Goal: Transaction & Acquisition: Purchase product/service

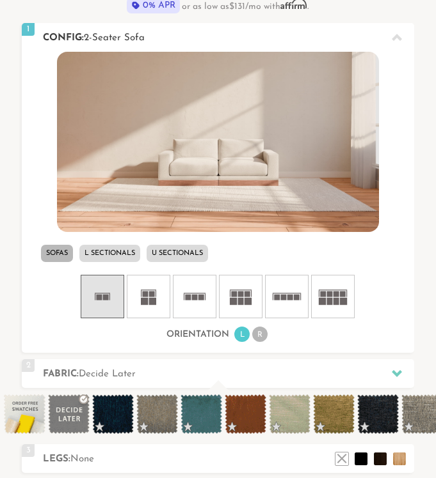
scroll to position [368, 0]
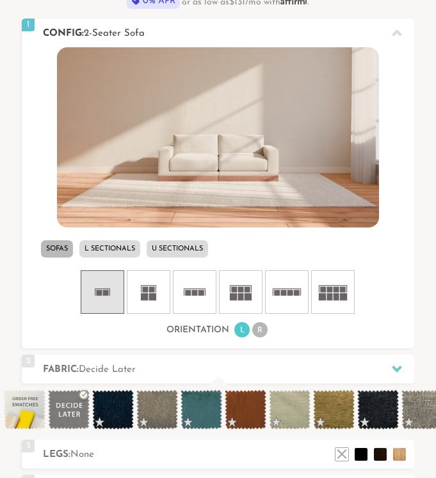
click at [142, 297] on rect at bounding box center [144, 297] width 7 height 7
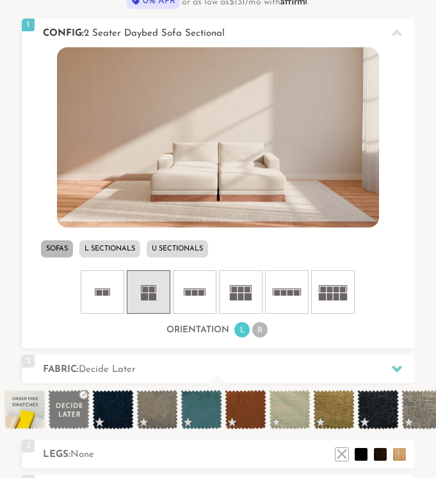
scroll to position [11050, 436]
click at [107, 297] on icon at bounding box center [102, 292] width 38 height 38
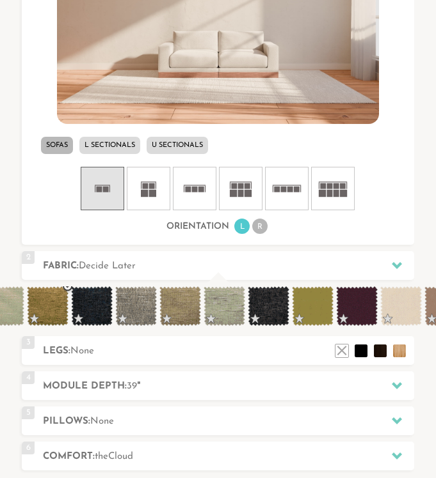
scroll to position [0, 285]
click at [229, 320] on span at bounding box center [225, 307] width 42 height 40
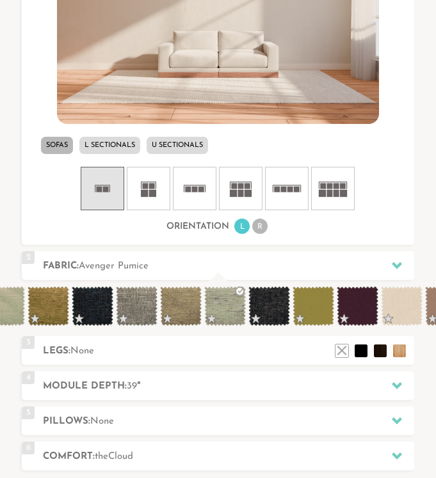
click at [227, 312] on span at bounding box center [225, 307] width 42 height 40
click at [270, 301] on span at bounding box center [269, 307] width 42 height 40
click at [233, 301] on span at bounding box center [225, 307] width 42 height 40
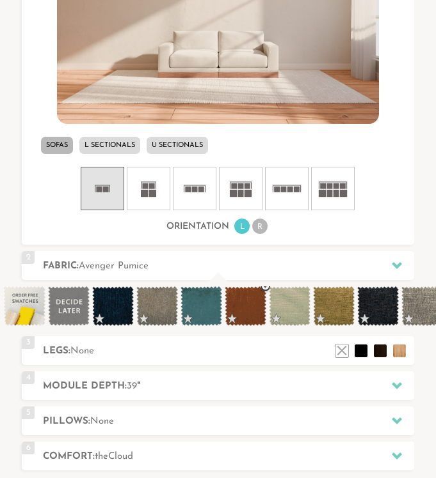
scroll to position [0, 0]
click at [398, 348] on li at bounding box center [399, 347] width 19 height 19
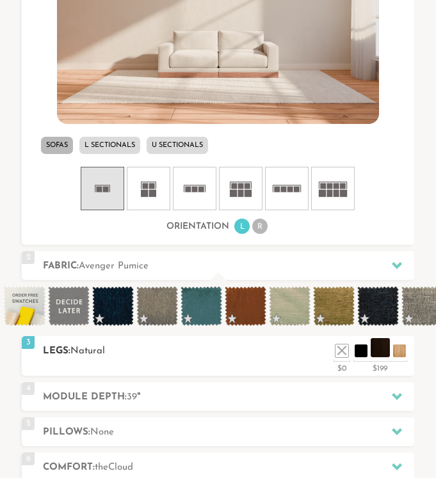
click at [378, 351] on li at bounding box center [379, 347] width 19 height 19
click at [396, 351] on li at bounding box center [399, 347] width 19 height 19
click at [56, 146] on li "Sofas" at bounding box center [57, 145] width 32 height 17
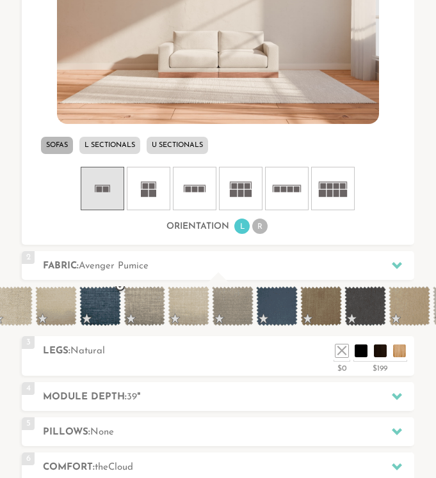
scroll to position [0, 1243]
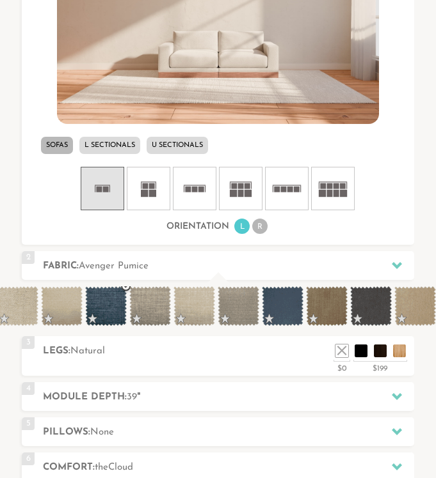
click at [102, 312] on span at bounding box center [106, 307] width 42 height 40
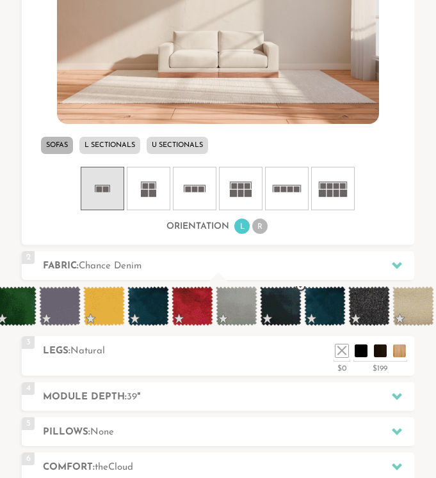
click at [278, 310] on span at bounding box center [281, 307] width 42 height 40
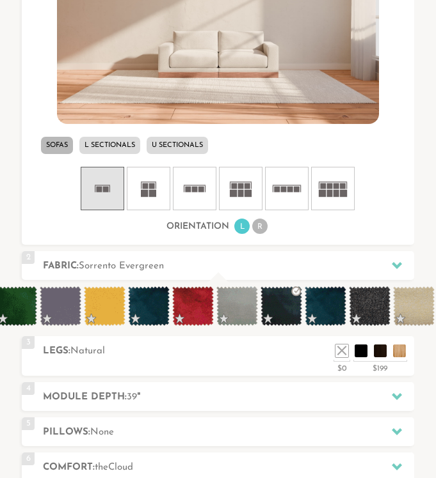
click at [231, 43] on img at bounding box center [218, 34] width 322 height 181
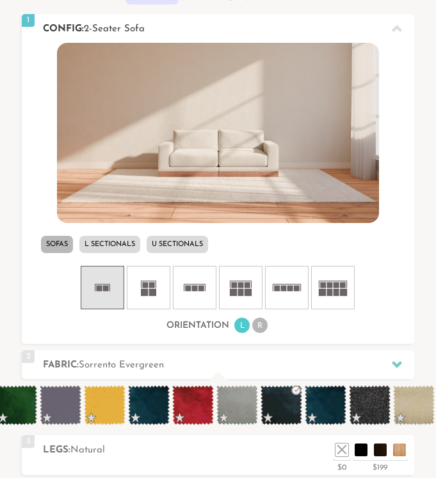
scroll to position [373, 0]
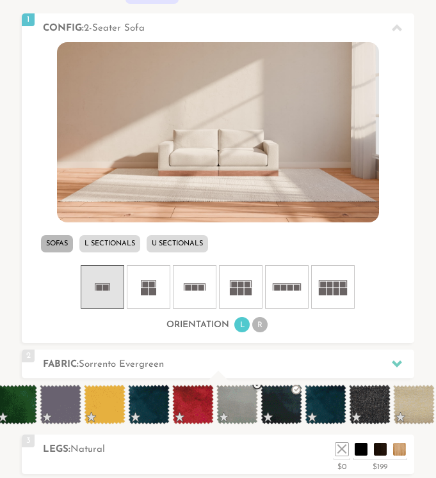
click at [228, 402] on span at bounding box center [237, 405] width 42 height 40
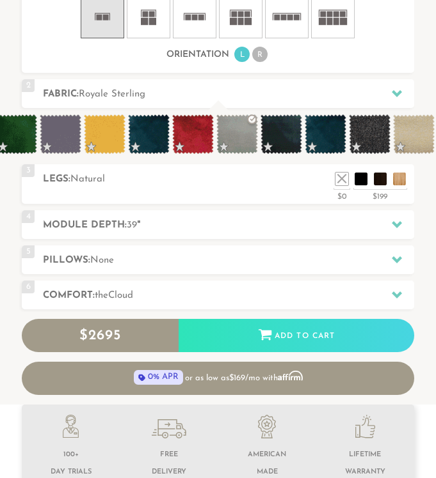
scroll to position [452, 0]
